Goal: Task Accomplishment & Management: Use online tool/utility

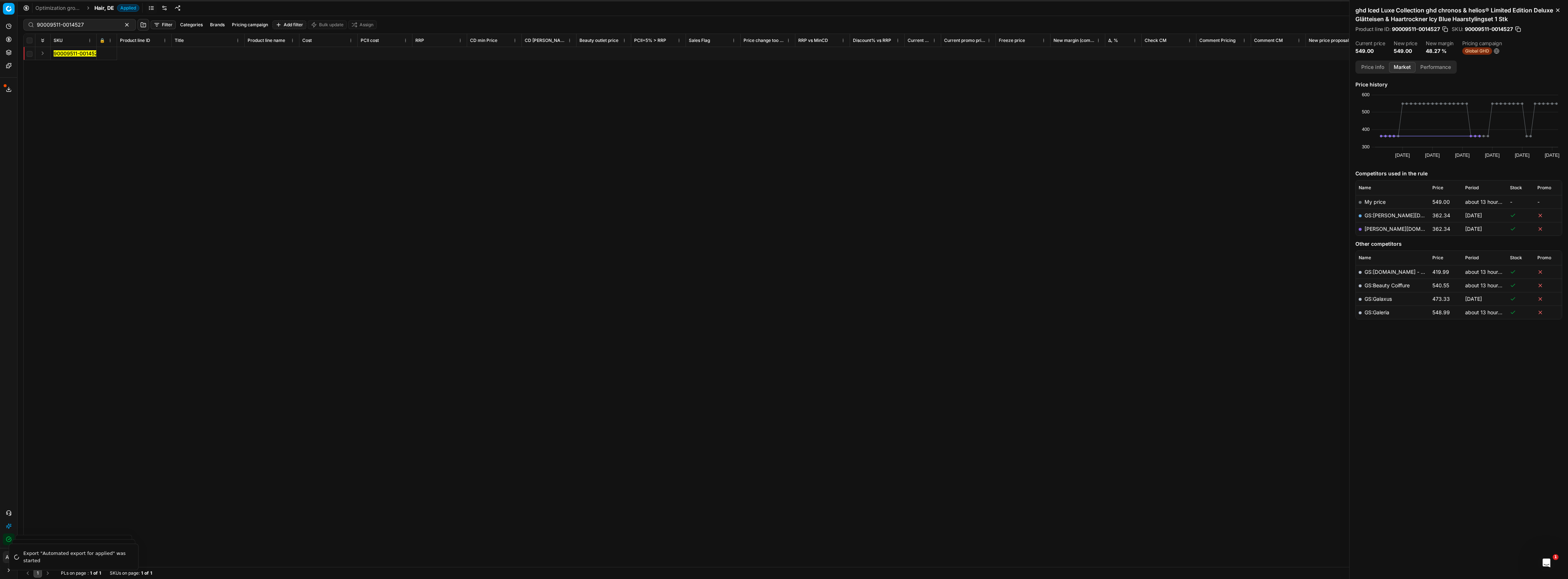
scroll to position [0, 1427]
click at [55, 65] on link "Pricing campaigns" at bounding box center [71, 65] width 85 height 10
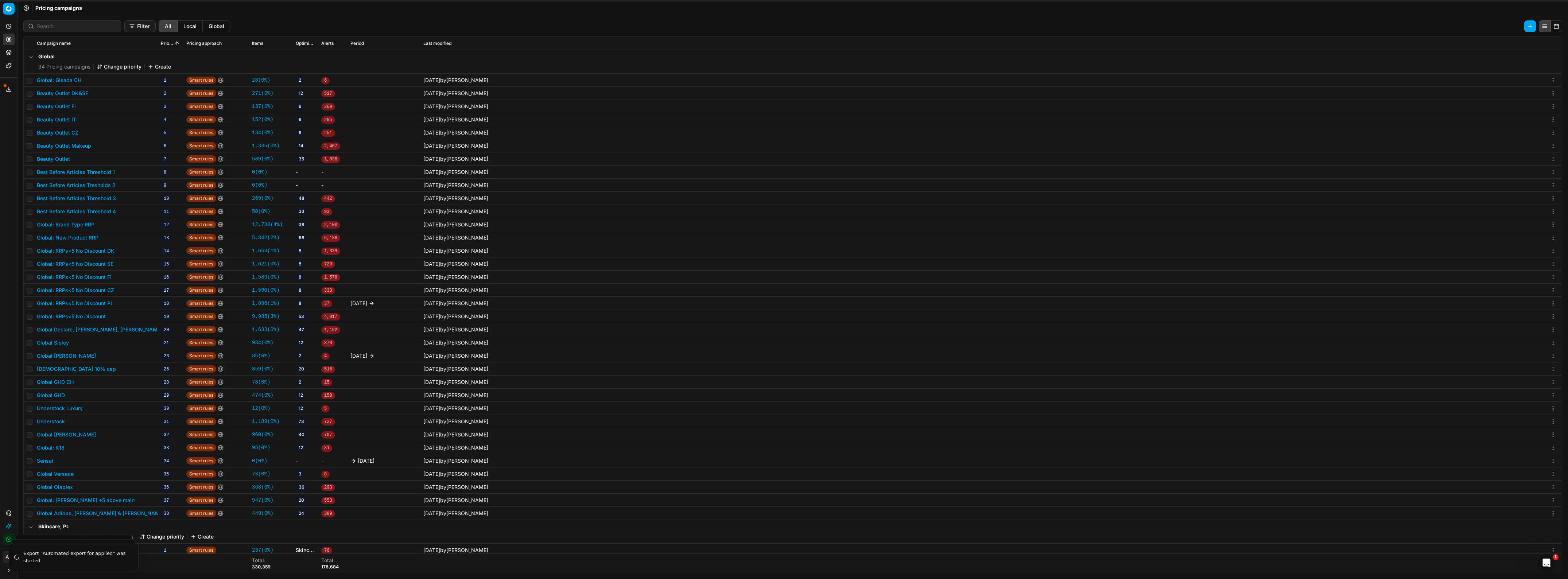
click at [63, 485] on button "Global Olaplex" at bounding box center [55, 487] width 36 height 7
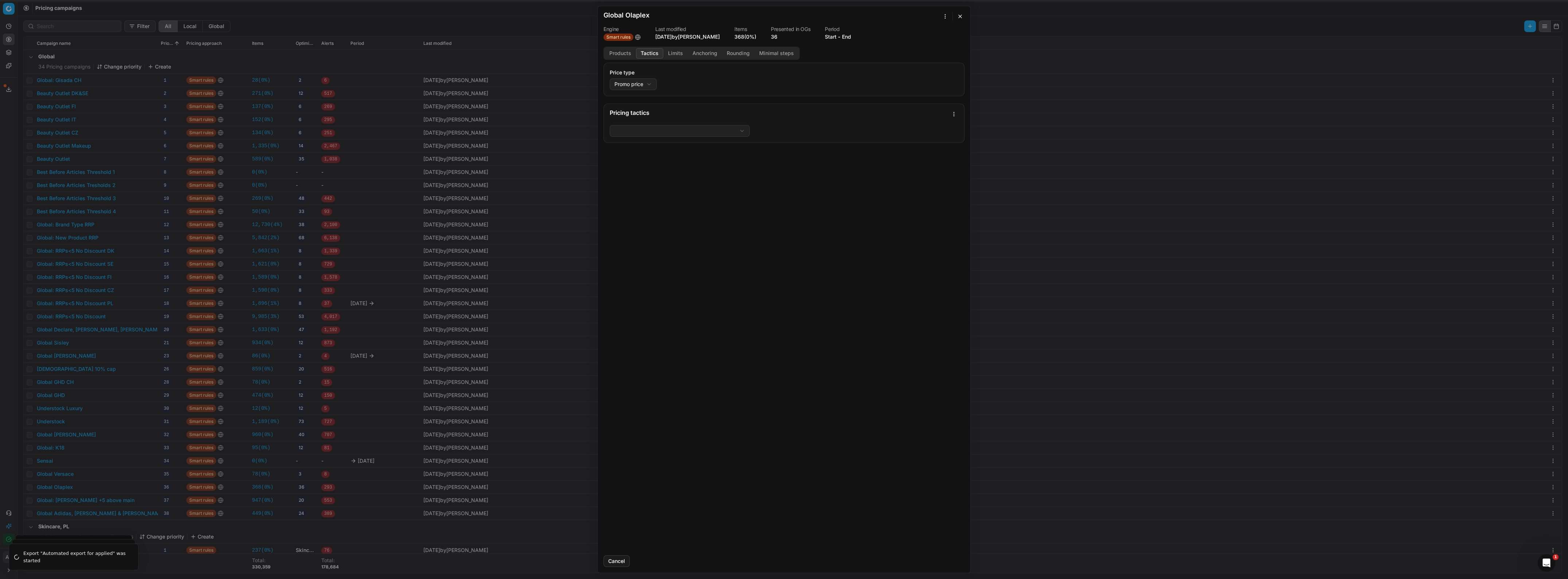
click at [654, 53] on button "Tactics" at bounding box center [649, 53] width 27 height 10
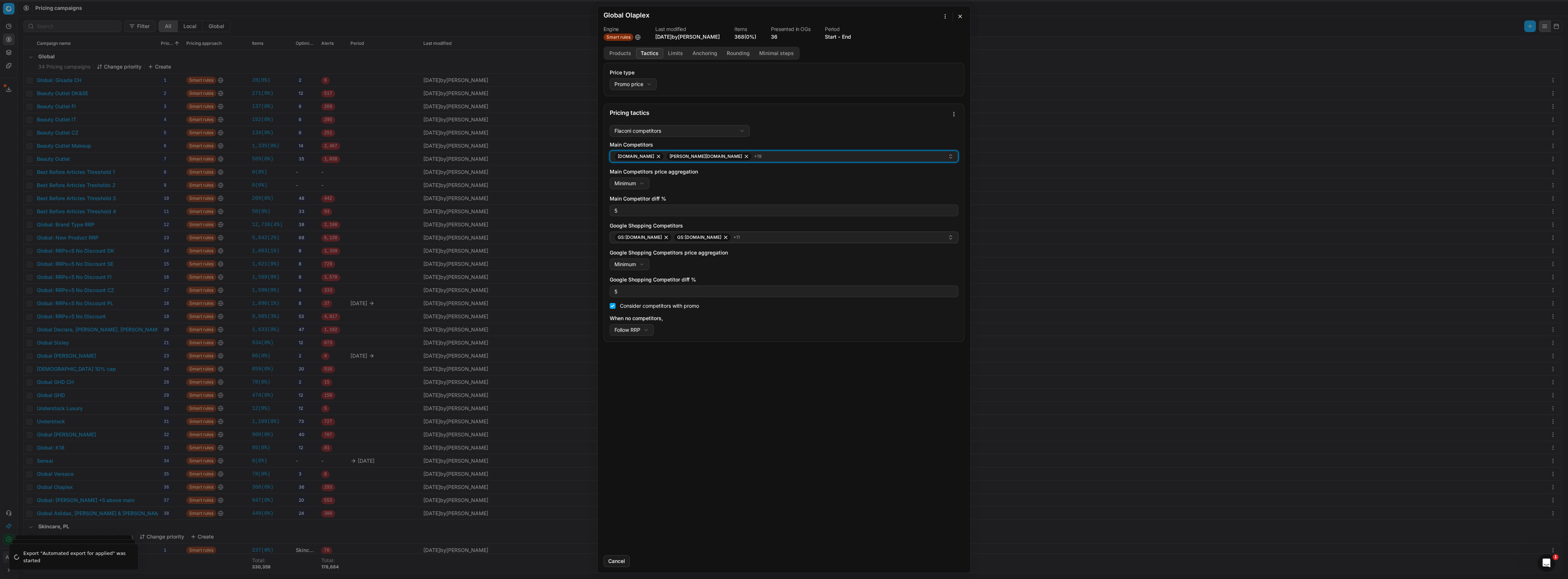
click at [733, 156] on div "[DOMAIN_NAME] [PERSON_NAME][DOMAIN_NAME] + 19" at bounding box center [781, 156] width 334 height 9
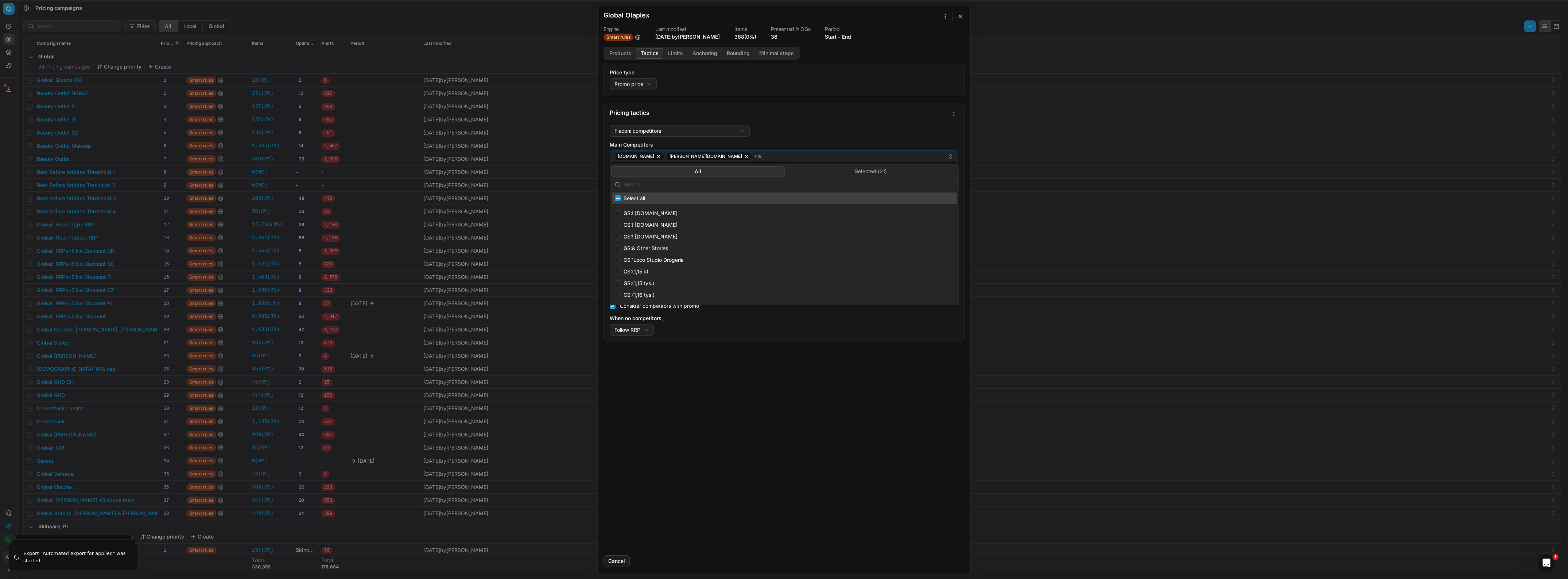
click at [880, 170] on button "Selected: ( 21 )" at bounding box center [871, 171] width 173 height 10
click at [702, 185] on input "text" at bounding box center [788, 184] width 331 height 15
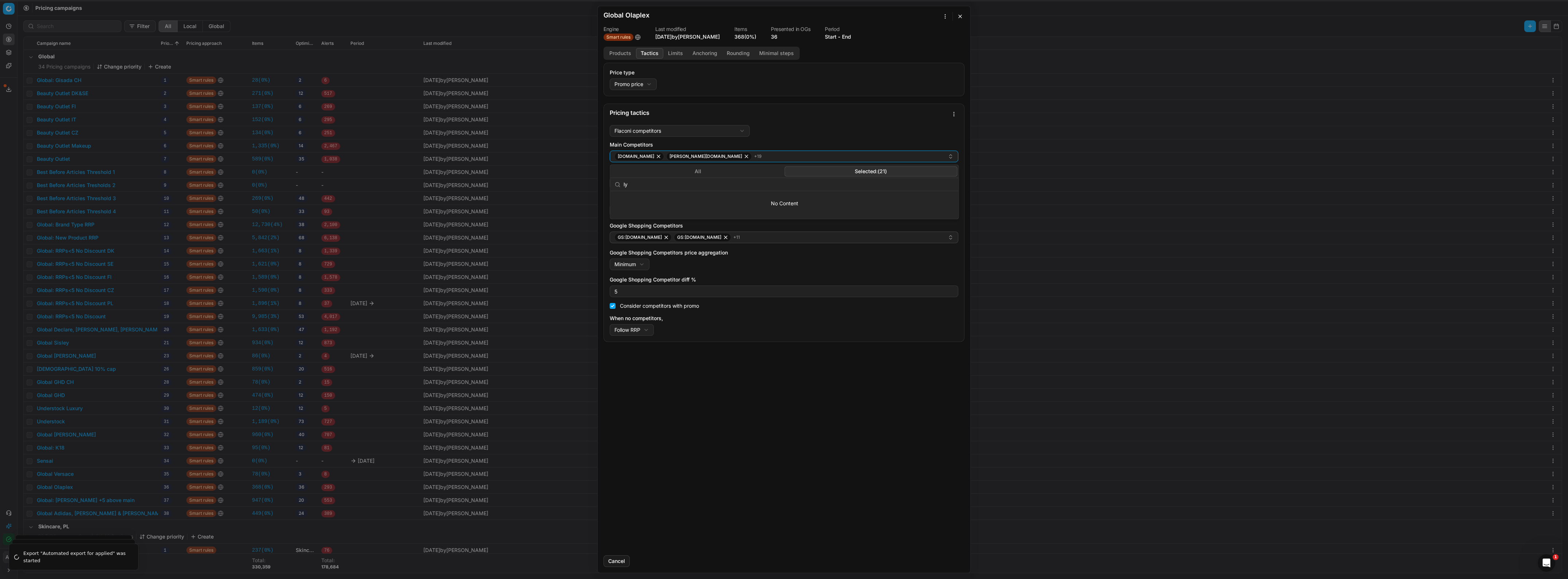
type input "l"
type input "h"
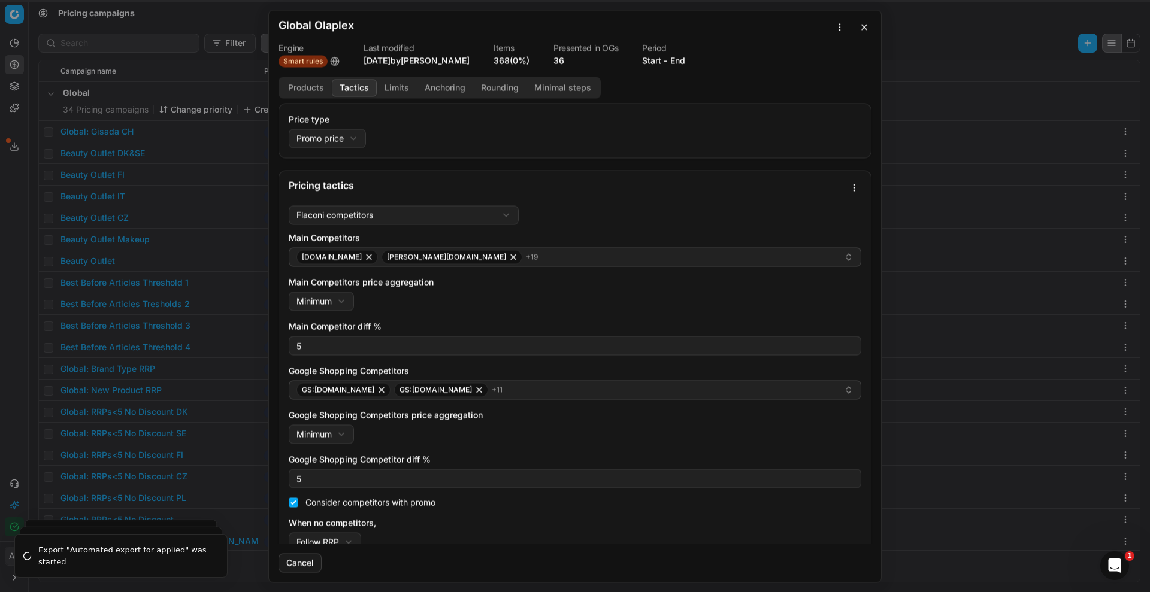
click at [858, 31] on button "button" at bounding box center [864, 27] width 14 height 14
